Goal: Information Seeking & Learning: Understand process/instructions

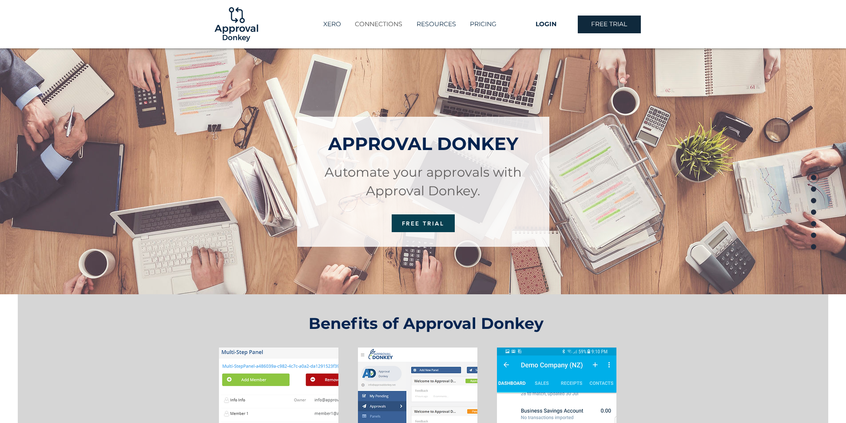
click at [384, 26] on p "CONNECTIONS" at bounding box center [379, 24] width 56 height 15
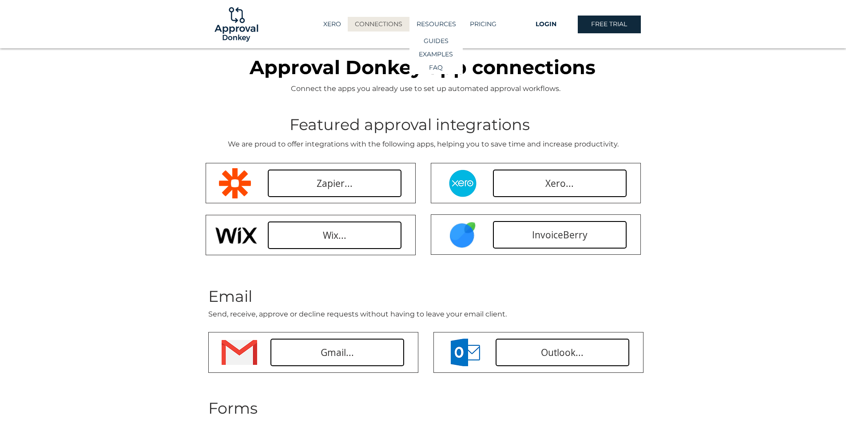
click at [438, 23] on p "RESOURCES" at bounding box center [436, 24] width 48 height 15
click at [429, 44] on p "GUIDES" at bounding box center [436, 41] width 31 height 13
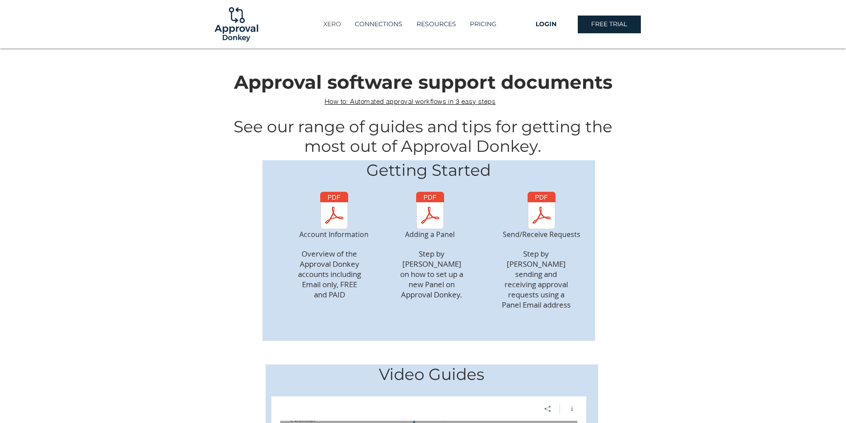
click at [326, 23] on p "XERO" at bounding box center [332, 24] width 27 height 15
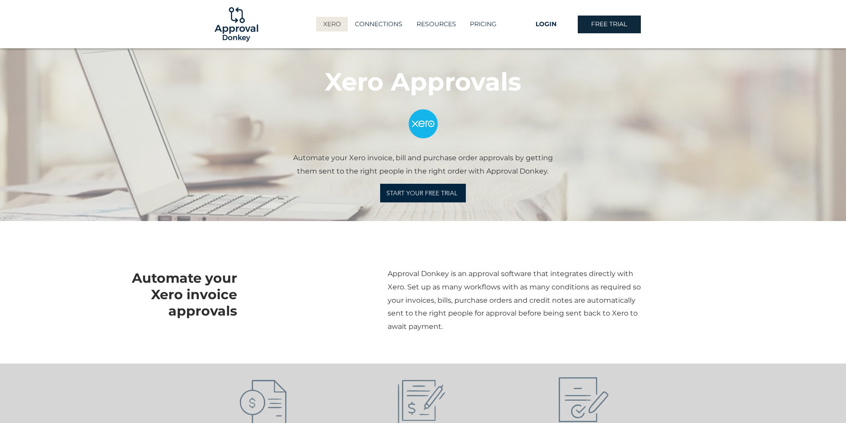
click at [233, 32] on img at bounding box center [236, 24] width 48 height 48
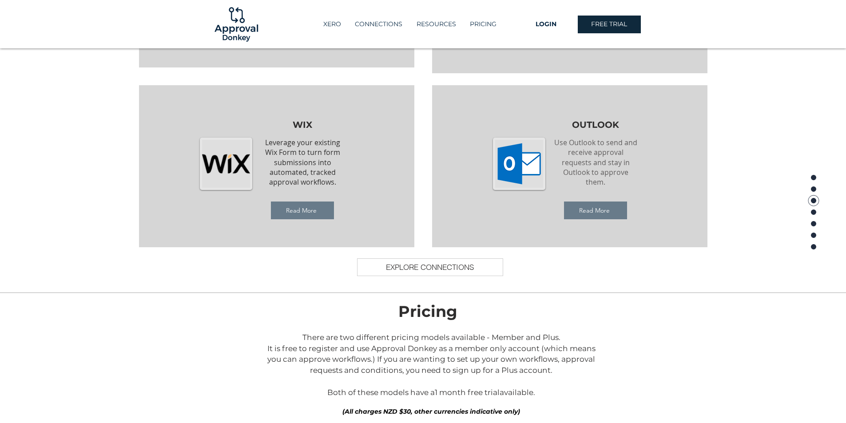
scroll to position [1111, 0]
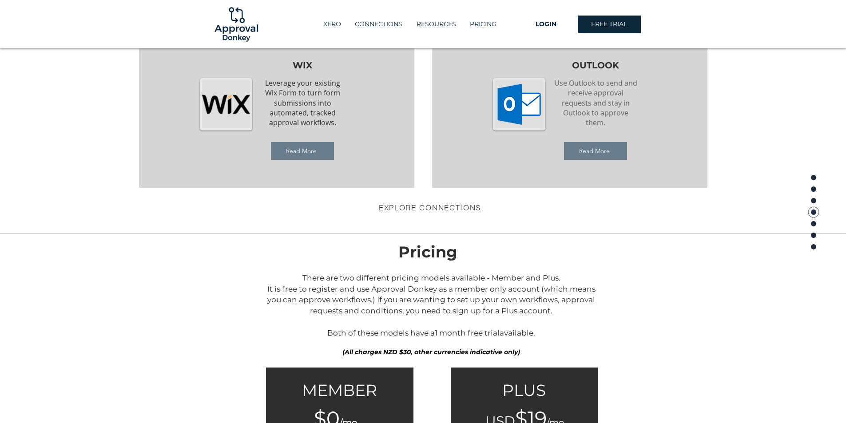
click at [430, 211] on span "EXPLORE CONNECTIONS" at bounding box center [430, 207] width 102 height 9
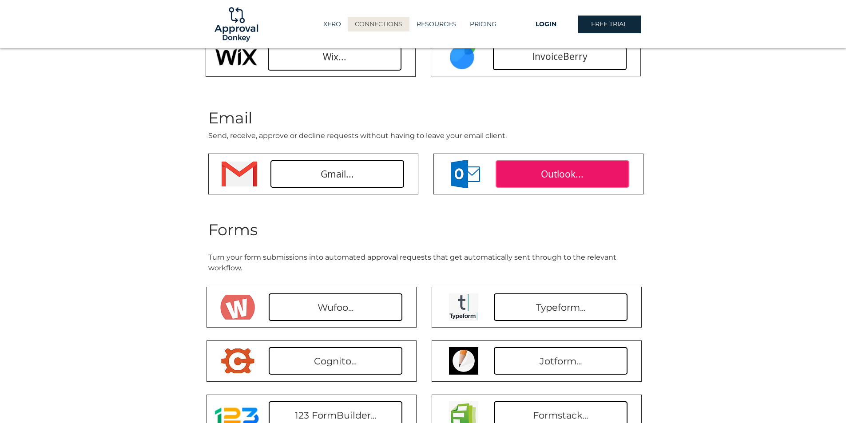
scroll to position [178, 0]
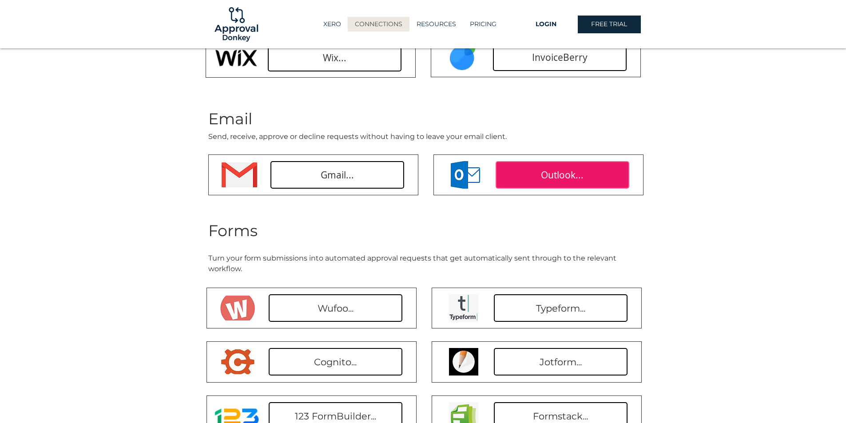
click at [529, 171] on link "Outlook..." at bounding box center [563, 175] width 134 height 28
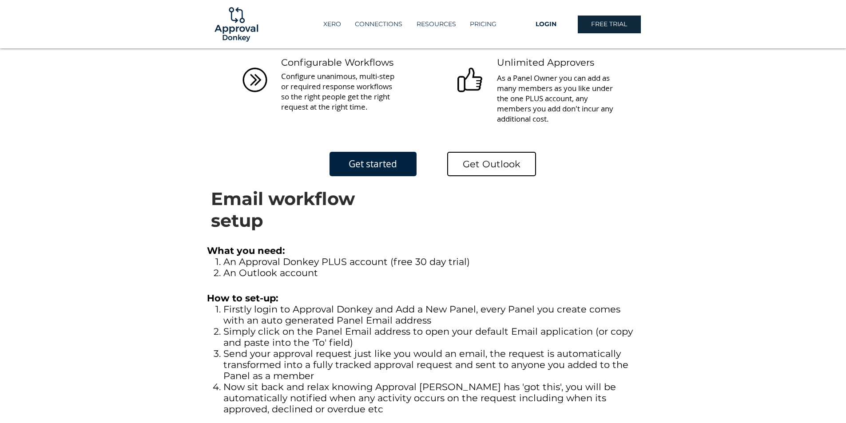
scroll to position [444, 0]
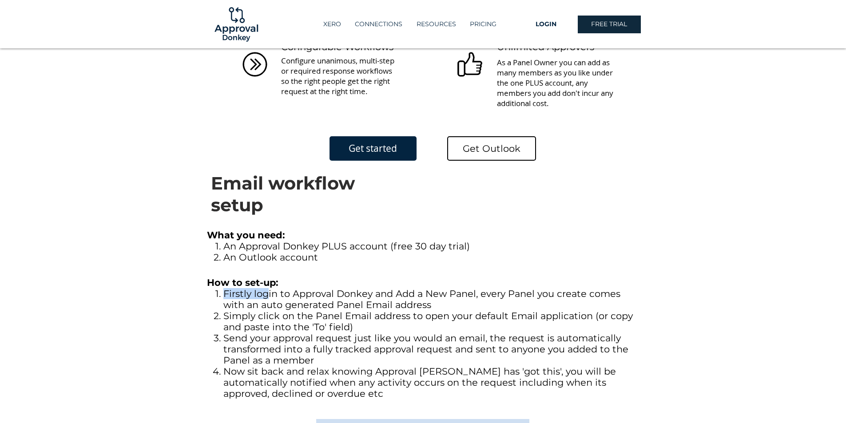
drag, startPoint x: 270, startPoint y: 292, endPoint x: 397, endPoint y: 287, distance: 127.6
click at [397, 287] on div "How to set-up: Firstly login to Approval Donkey and Add a New Panel, every Pane…" at bounding box center [424, 338] width 435 height 122
click at [333, 291] on span "Firstly login to Approval Donkey and Add a New Panel, every Panel you create co…" at bounding box center [422, 299] width 397 height 22
drag, startPoint x: 235, startPoint y: 306, endPoint x: 252, endPoint y: 308, distance: 17.0
click at [252, 308] on span "Firstly login to Approval Donkey and Add a New Panel, every Panel you create co…" at bounding box center [422, 299] width 397 height 22
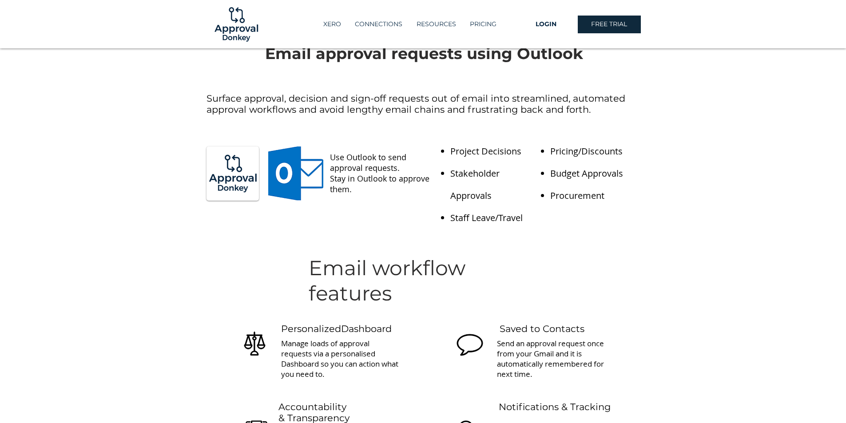
scroll to position [0, 0]
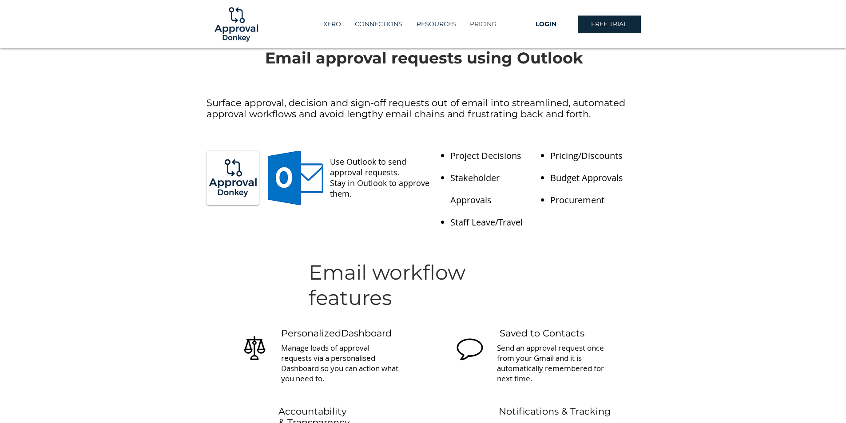
click at [493, 23] on p "PRICING" at bounding box center [484, 24] width 36 height 15
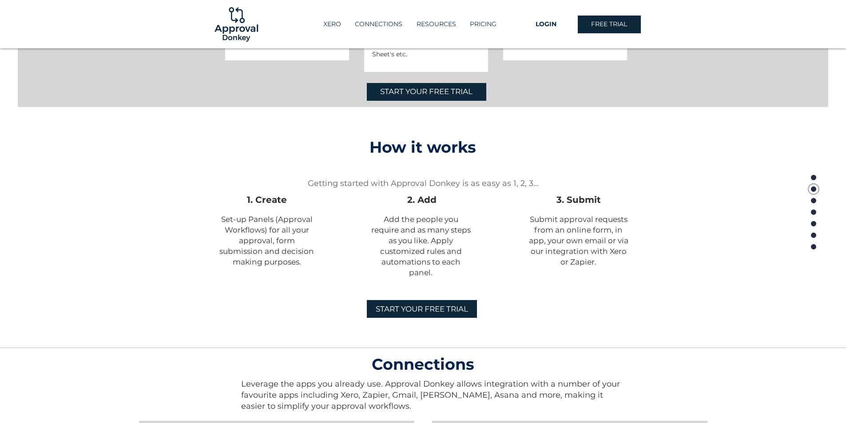
scroll to position [543, 0]
